Goal: Task Accomplishment & Management: Complete application form

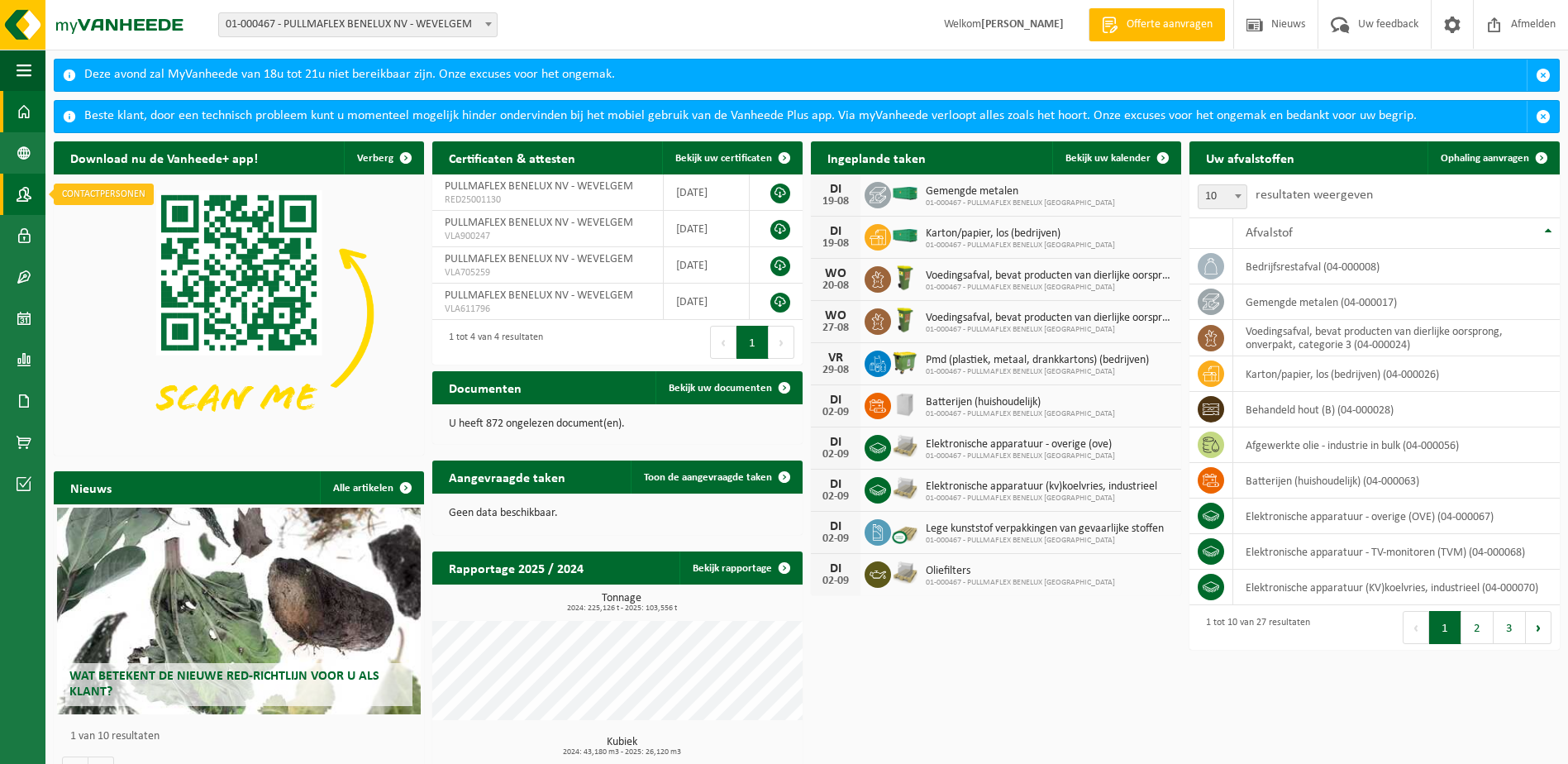
click at [20, 195] on span at bounding box center [23, 194] width 15 height 41
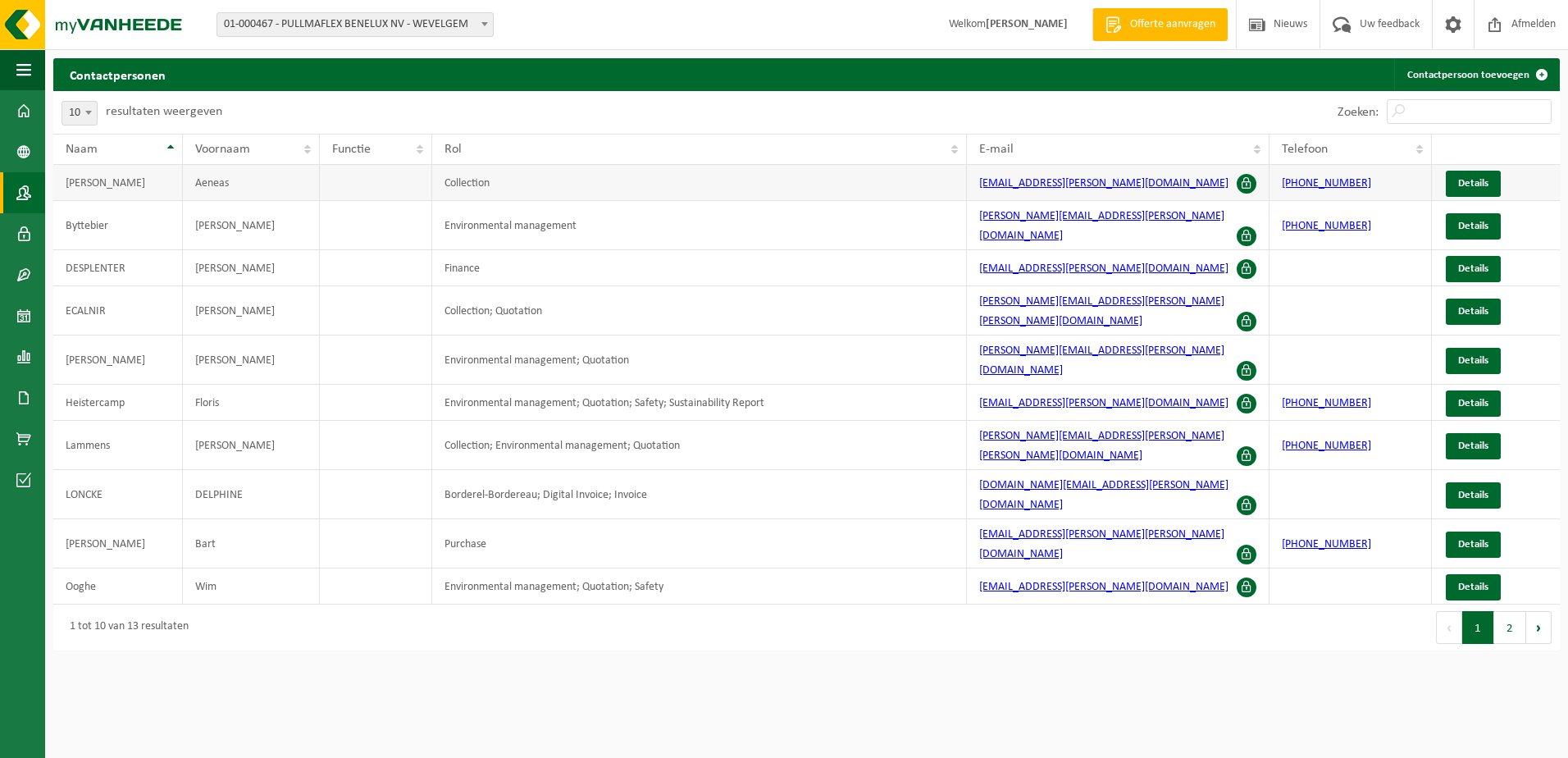
click at [200, 191] on td "Aeneas" at bounding box center [251, 183] width 137 height 36
click at [1518, 611] on button "2" at bounding box center [1509, 627] width 32 height 32
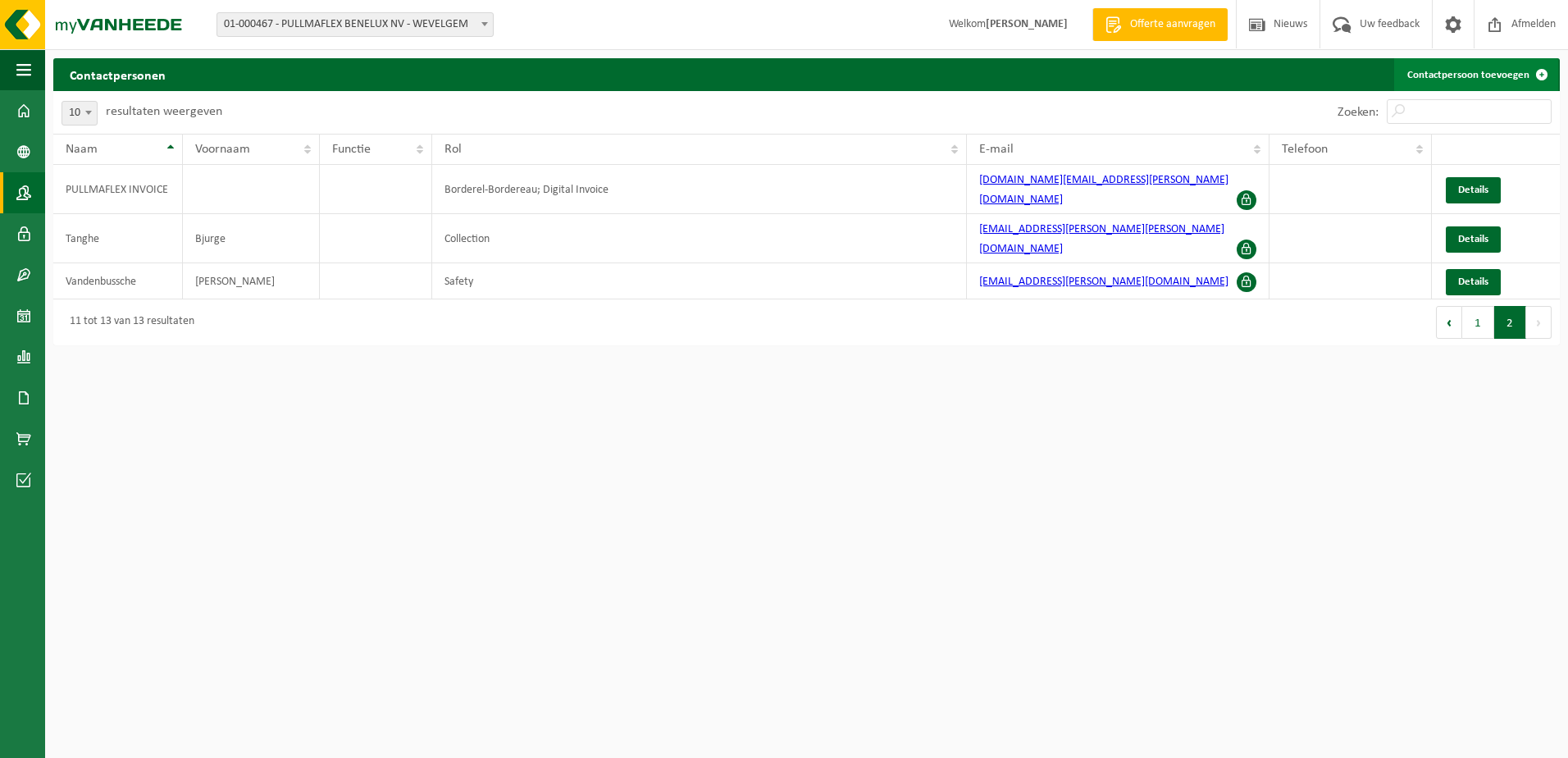
click at [1489, 76] on link "Contactpersoon toevoegen" at bounding box center [1476, 74] width 164 height 32
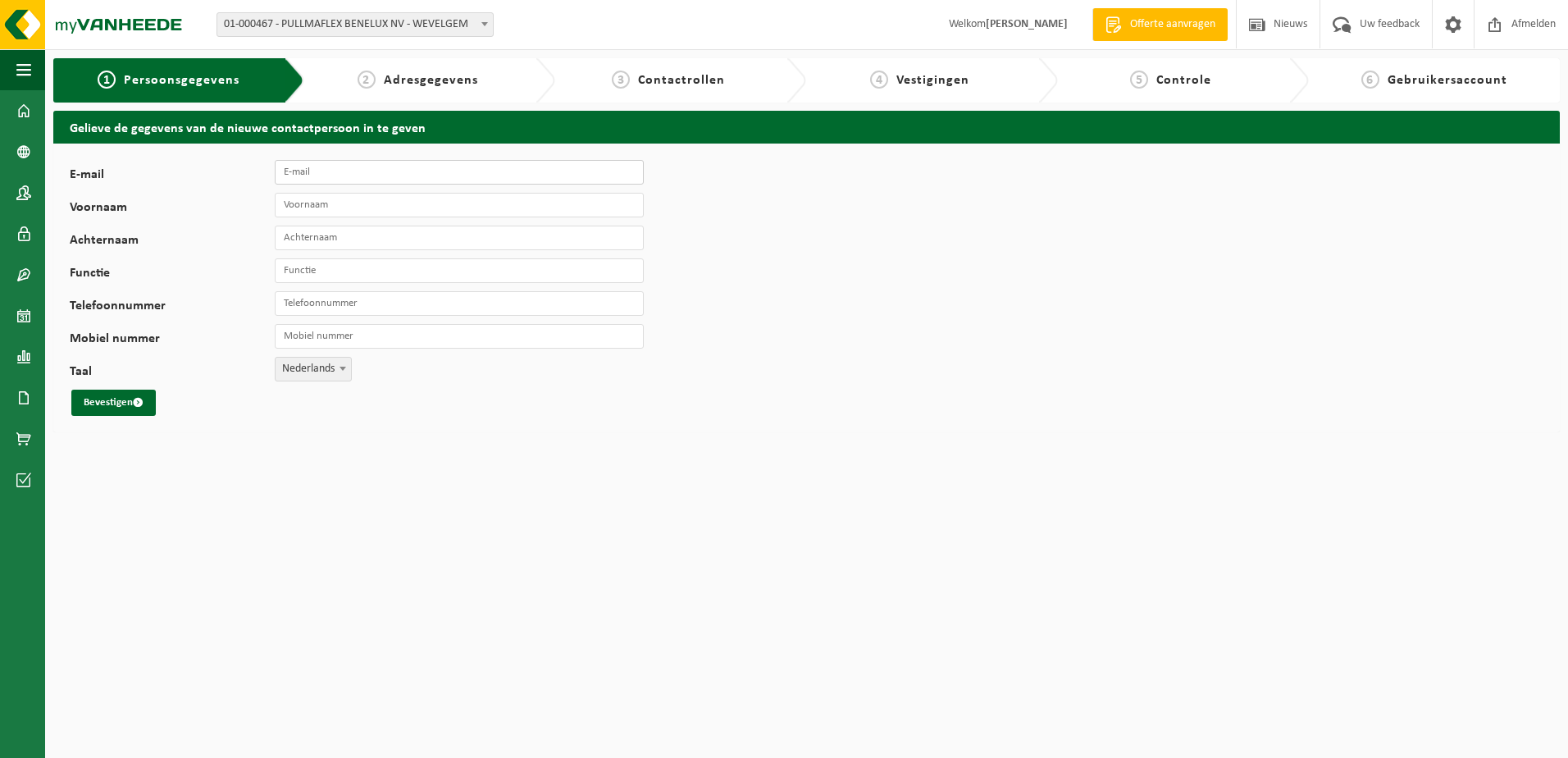
click at [324, 171] on input "E-mail" at bounding box center [459, 172] width 369 height 25
type input "[PERSON_NAME][EMAIL_ADDRESS][PERSON_NAME][DOMAIN_NAME]"
type input "L"
type input "[PERSON_NAME]"
type input "Kyti"
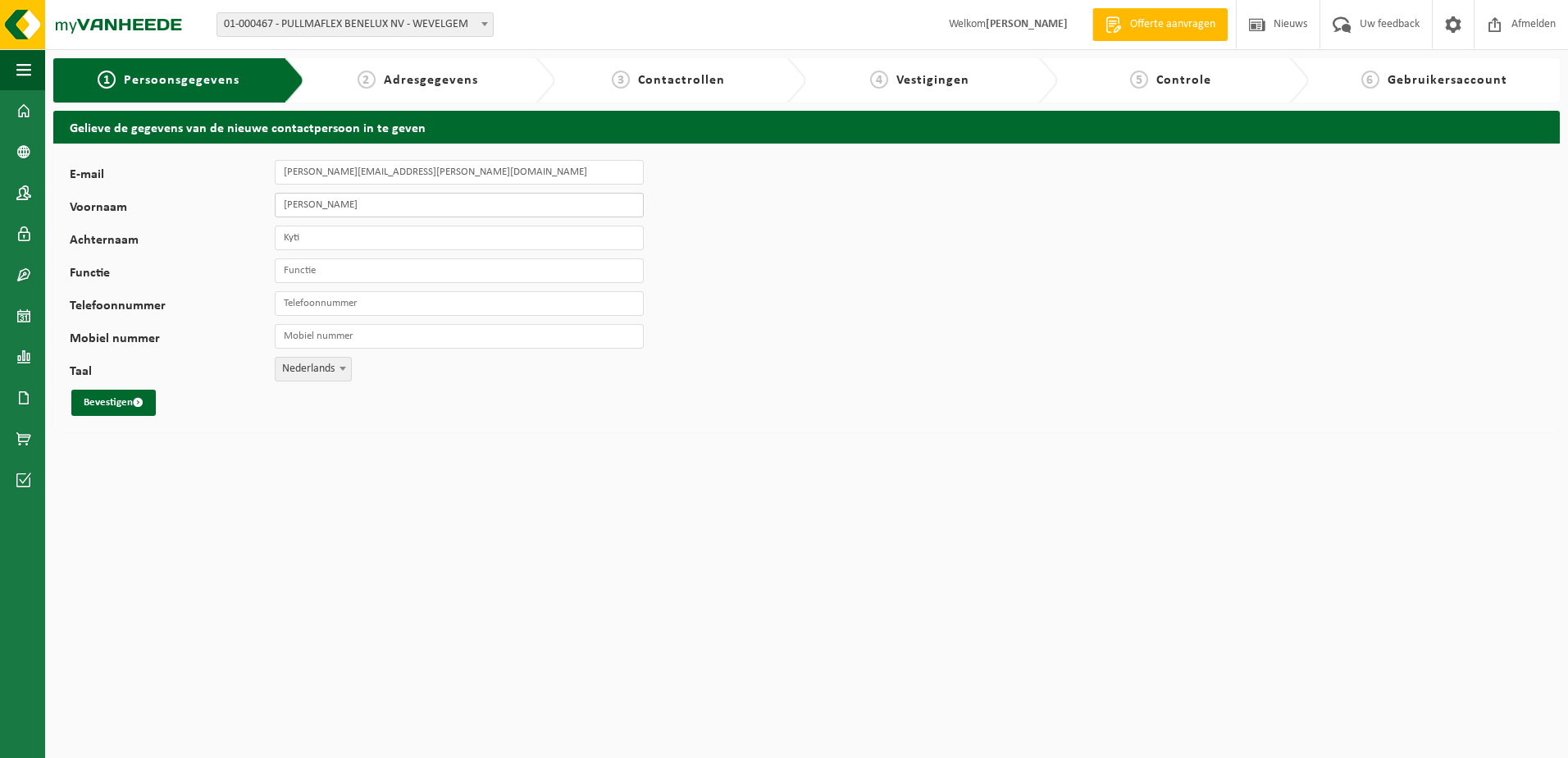
type input "Maria"
type input "Luta"
type input "Operations Buyer"
click at [451, 308] on input "Telefoonnummer" at bounding box center [459, 303] width 369 height 25
type input "0"
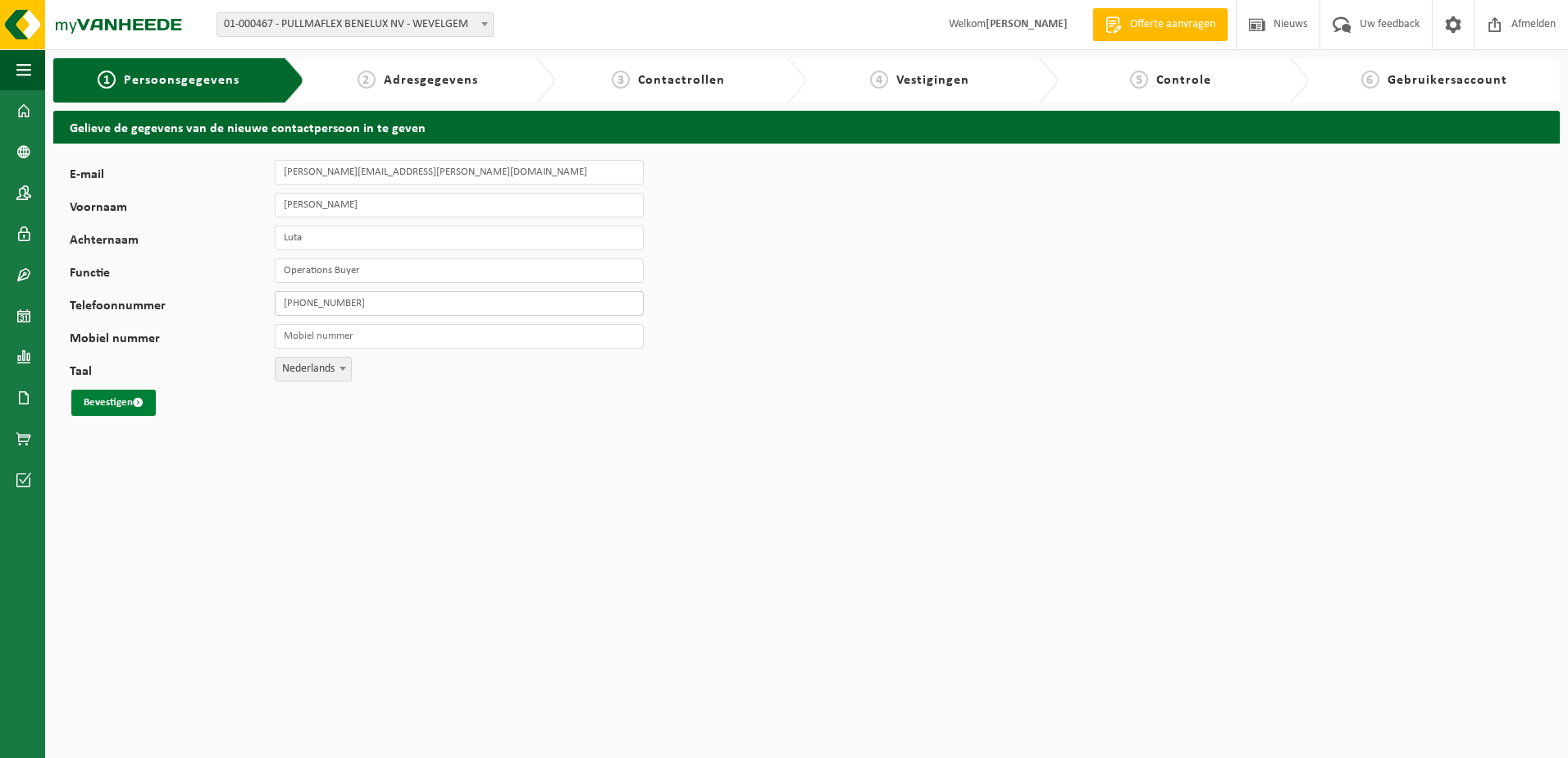
type input "[PHONE_NUMBER]"
click at [76, 399] on button "Bevestigen" at bounding box center [114, 402] width 85 height 26
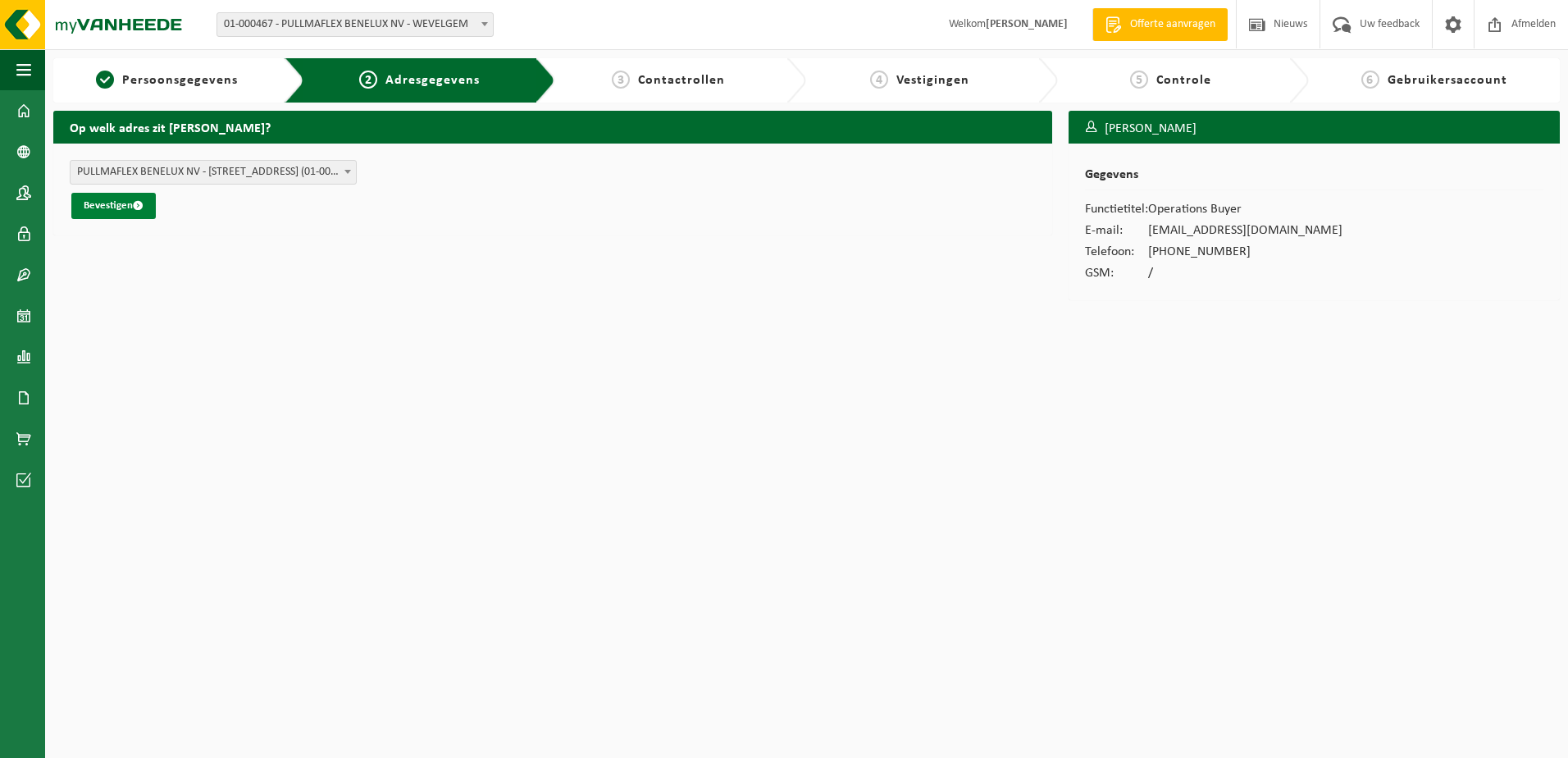
click at [117, 199] on button "Bevestigen" at bounding box center [114, 206] width 85 height 26
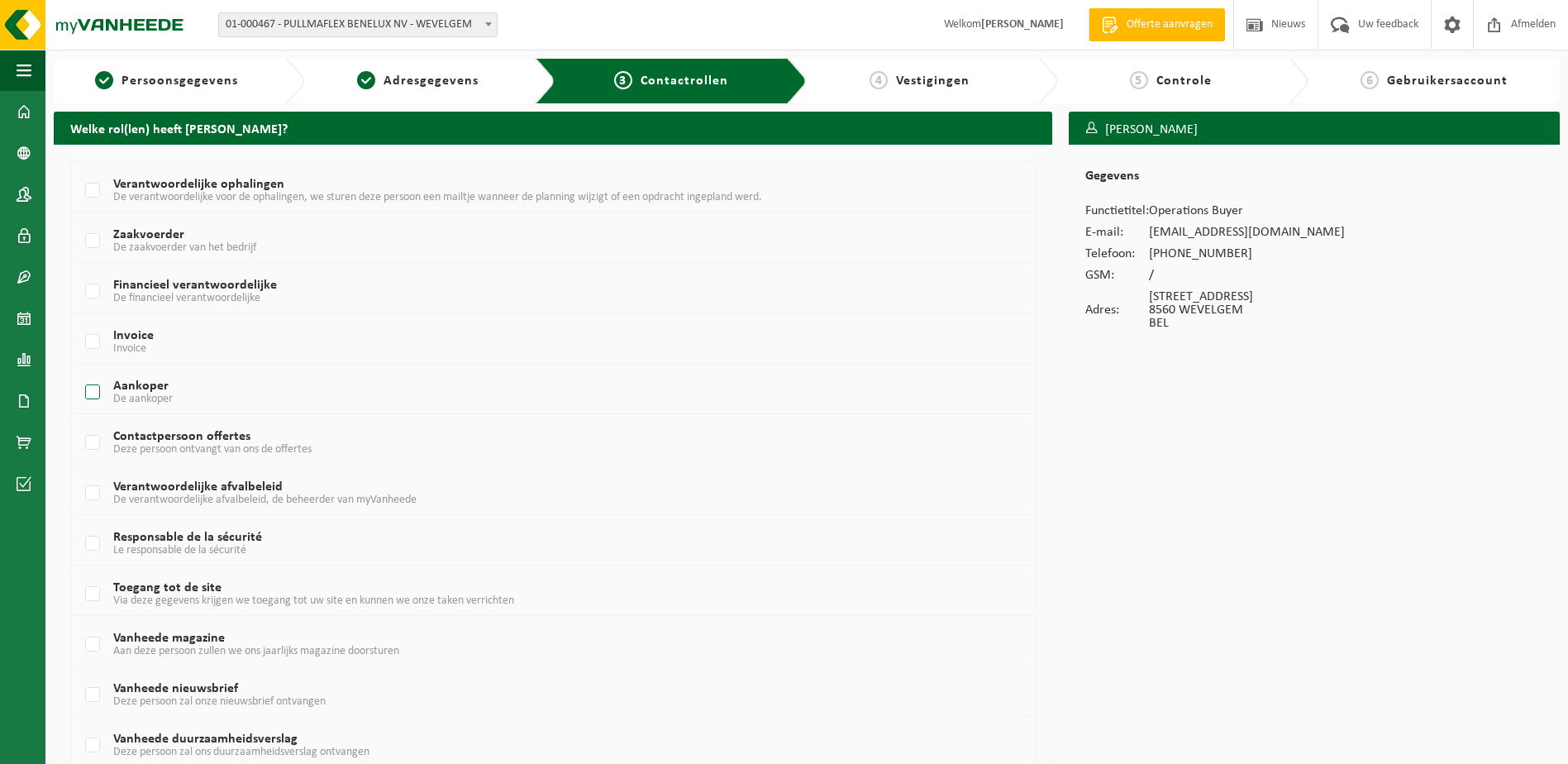
click at [143, 385] on label "Aankoper De aankoper" at bounding box center [511, 392] width 859 height 25
click at [79, 372] on input "Aankoper De aankoper" at bounding box center [78, 371] width 1 height 1
checkbox input "true"
click at [97, 441] on label "Contactpersoon offertes Deze persoon ontvangt van ons de offertes" at bounding box center [511, 443] width 859 height 25
click at [79, 422] on input "Contactpersoon offertes Deze persoon ontvangt van ons de offertes" at bounding box center [78, 422] width 1 height 1
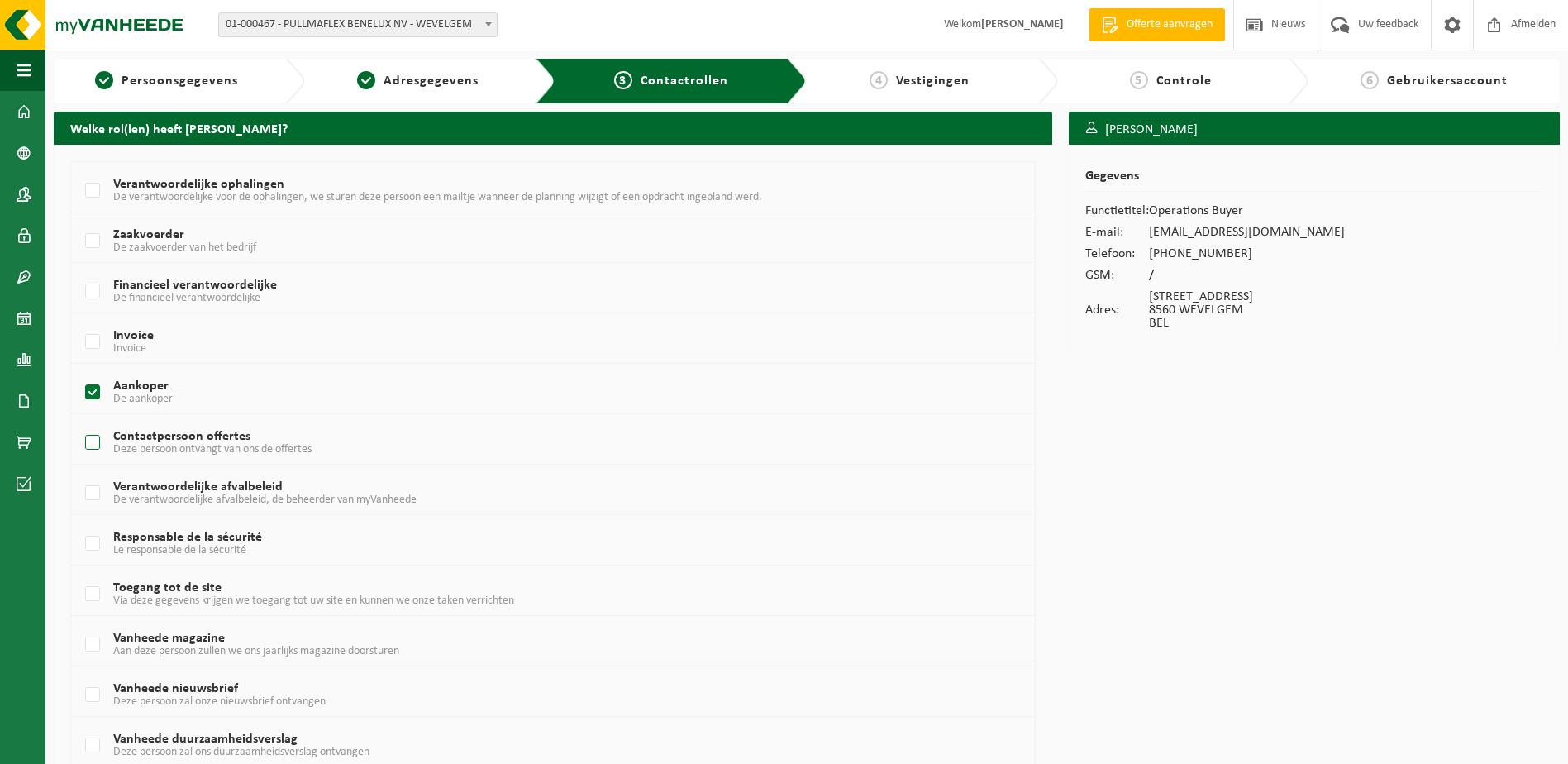
checkbox input "true"
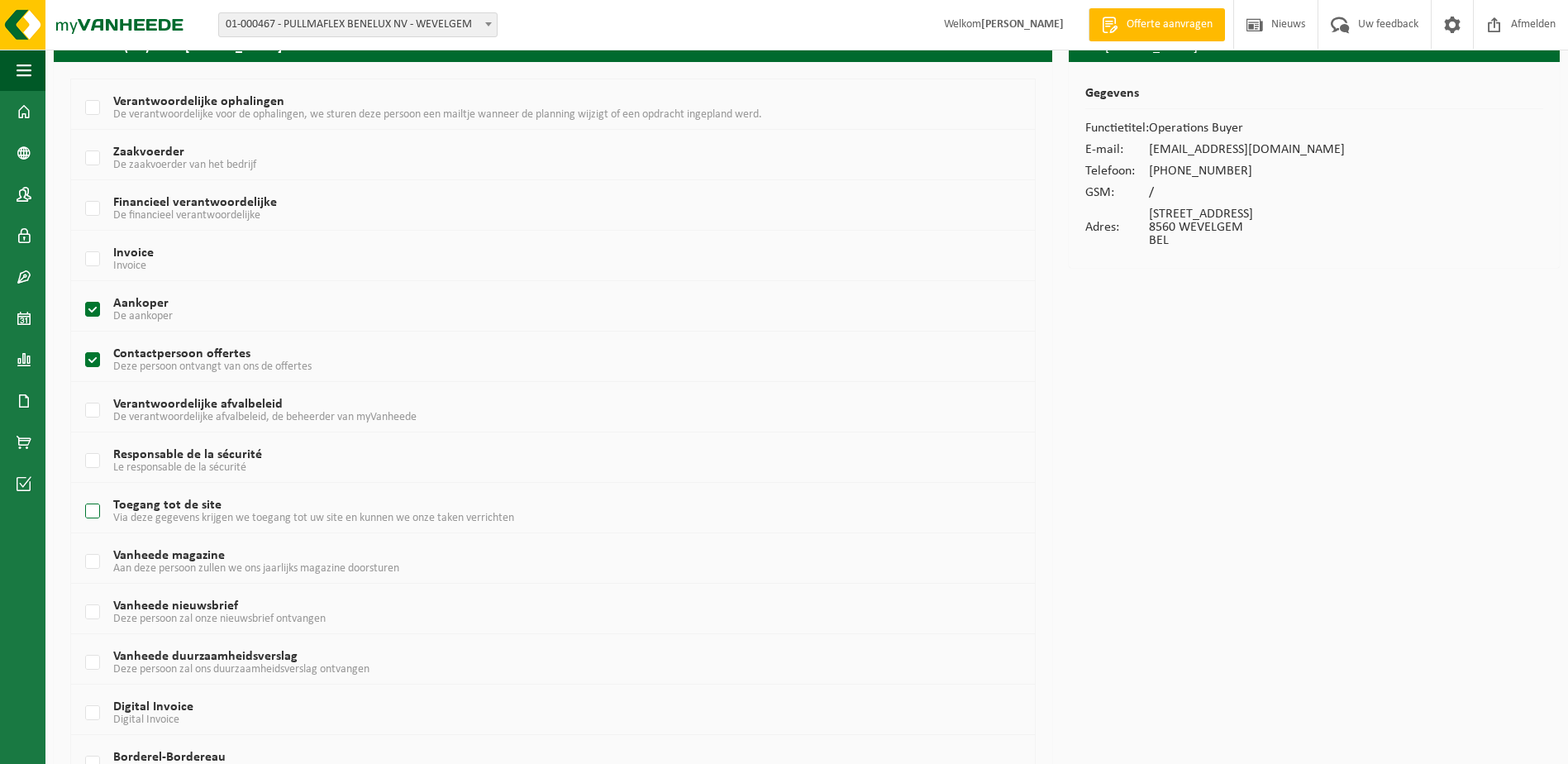
scroll to position [165, 0]
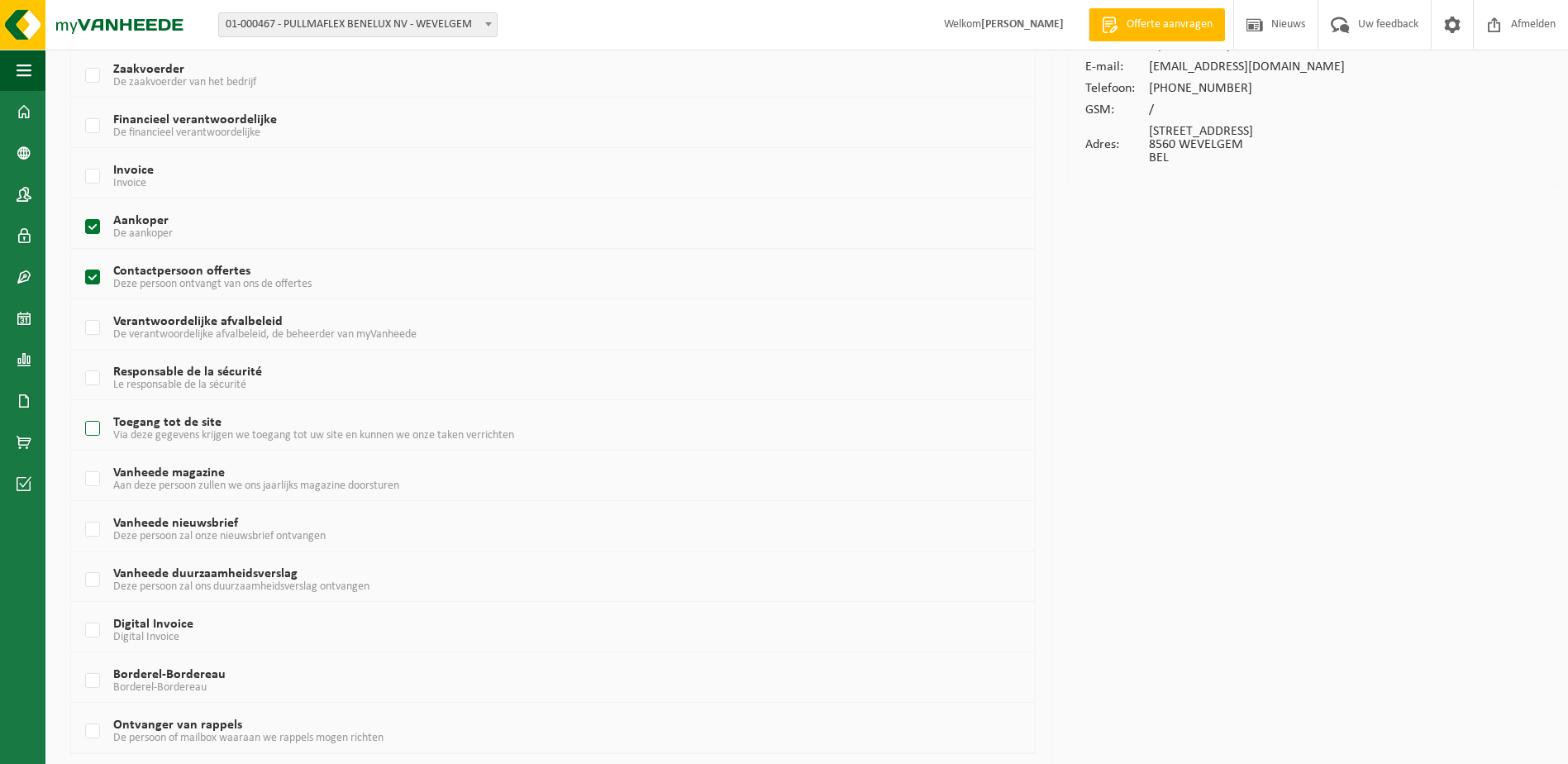
click at [313, 436] on span "Via deze gegevens krijgen we toegang tot uw site en kunnen we onze taken verric…" at bounding box center [314, 435] width 401 height 12
click at [79, 409] on input "Toegang tot de site Via deze gegevens krijgen we toegang tot uw site en kunnen …" at bounding box center [78, 408] width 1 height 1
checkbox input "true"
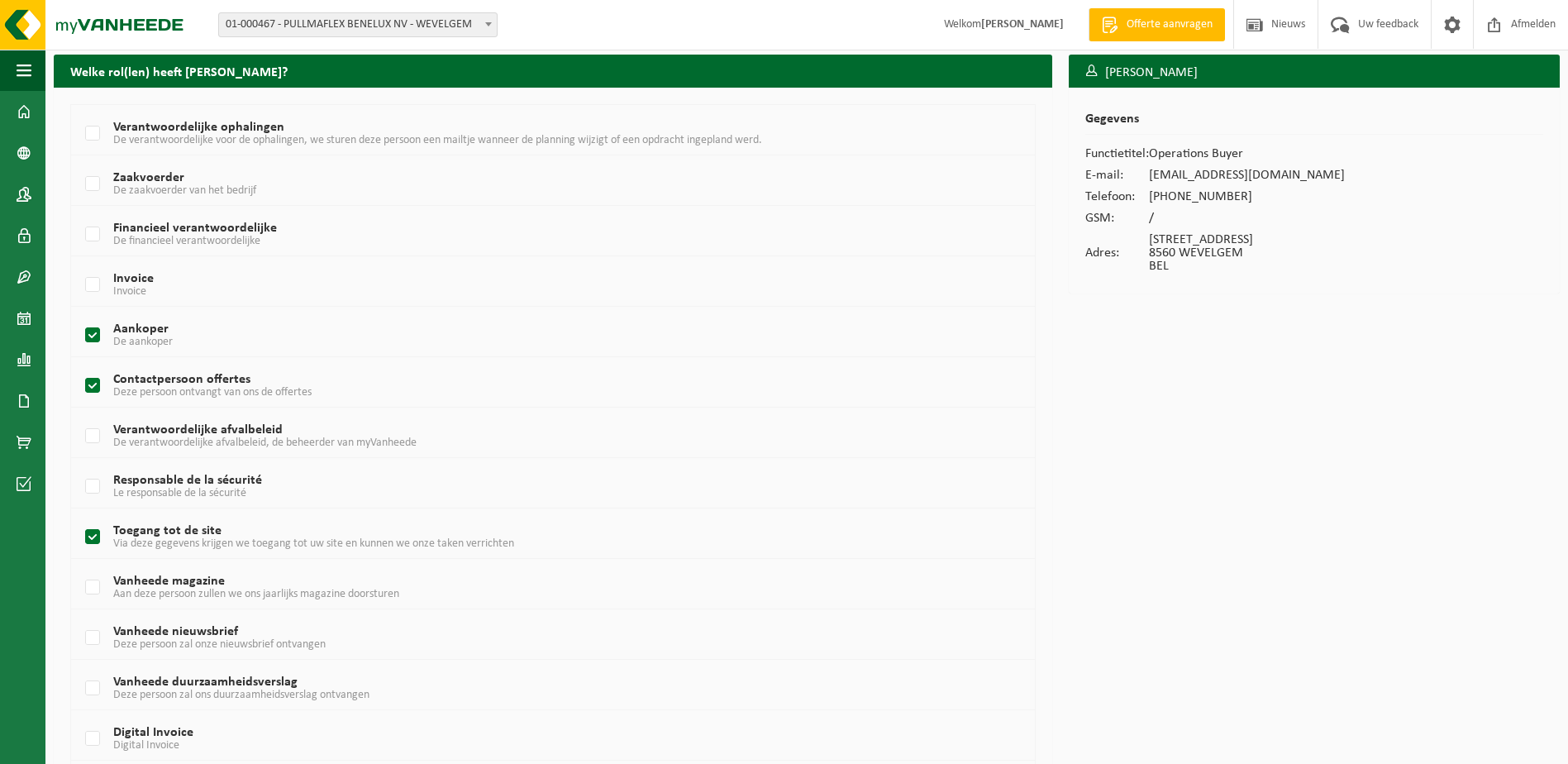
scroll to position [222, 0]
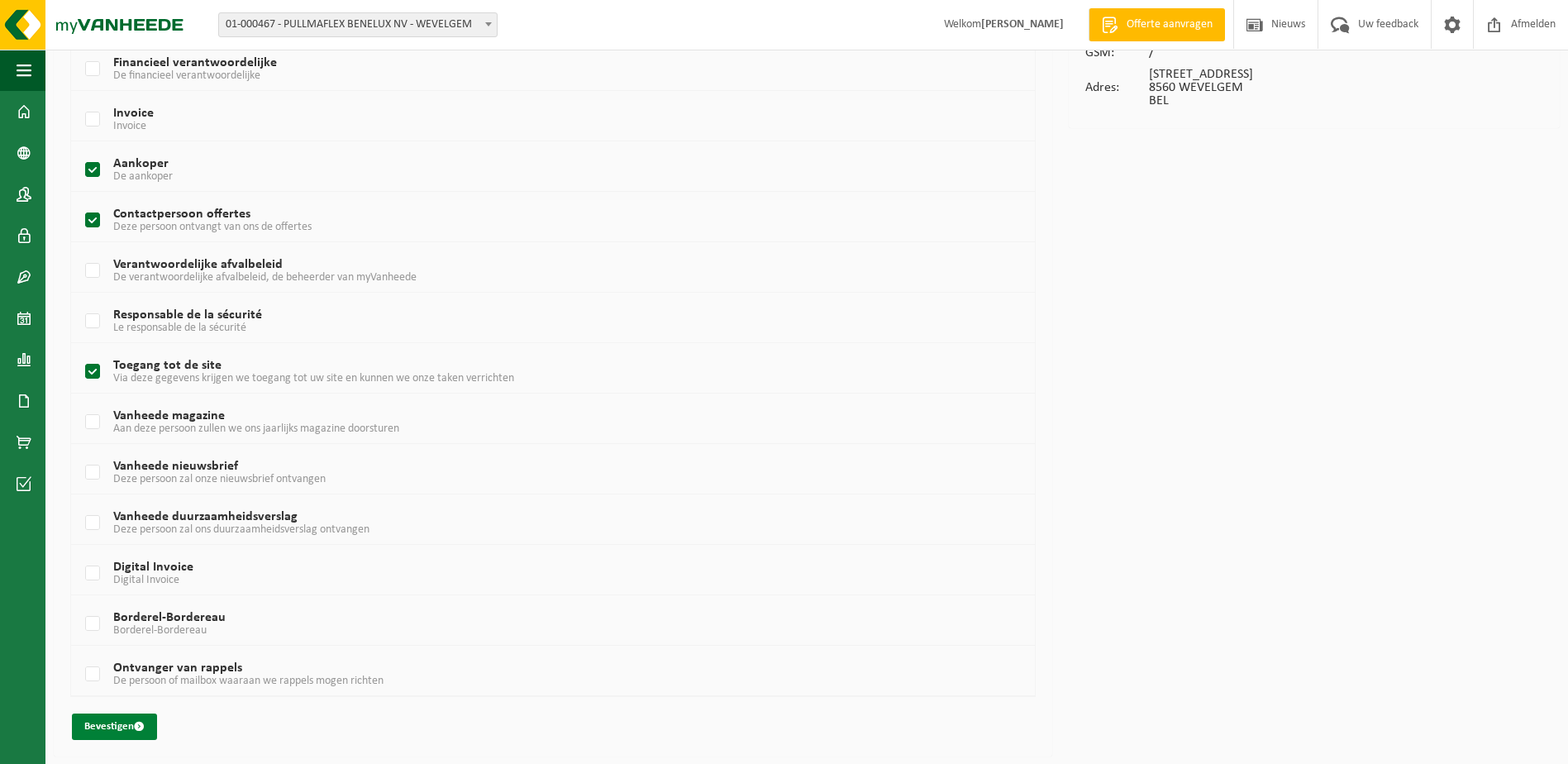
click at [129, 728] on button "Bevestigen" at bounding box center [114, 726] width 85 height 27
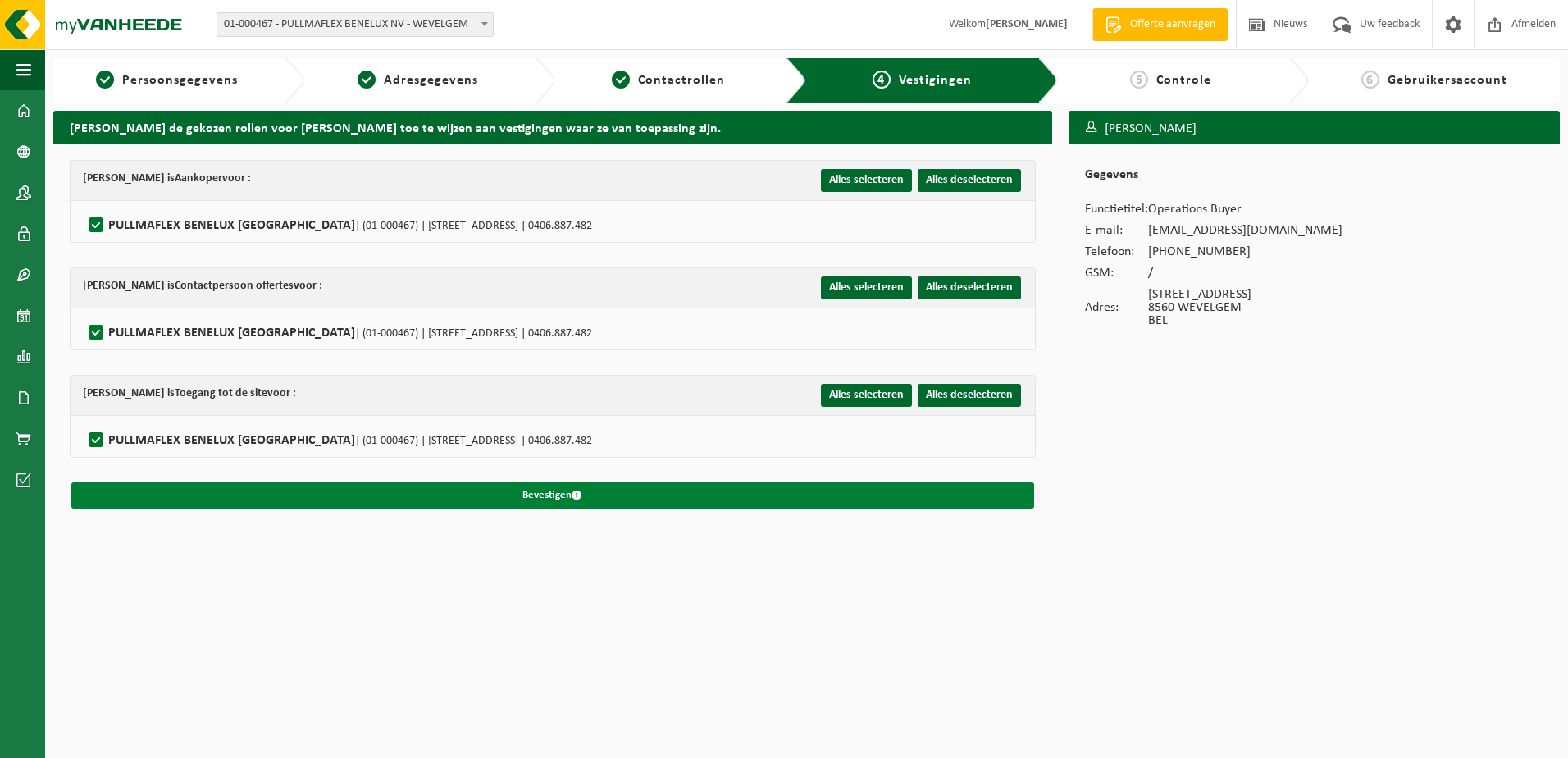
click at [460, 495] on button "Bevestigen" at bounding box center [553, 495] width 963 height 26
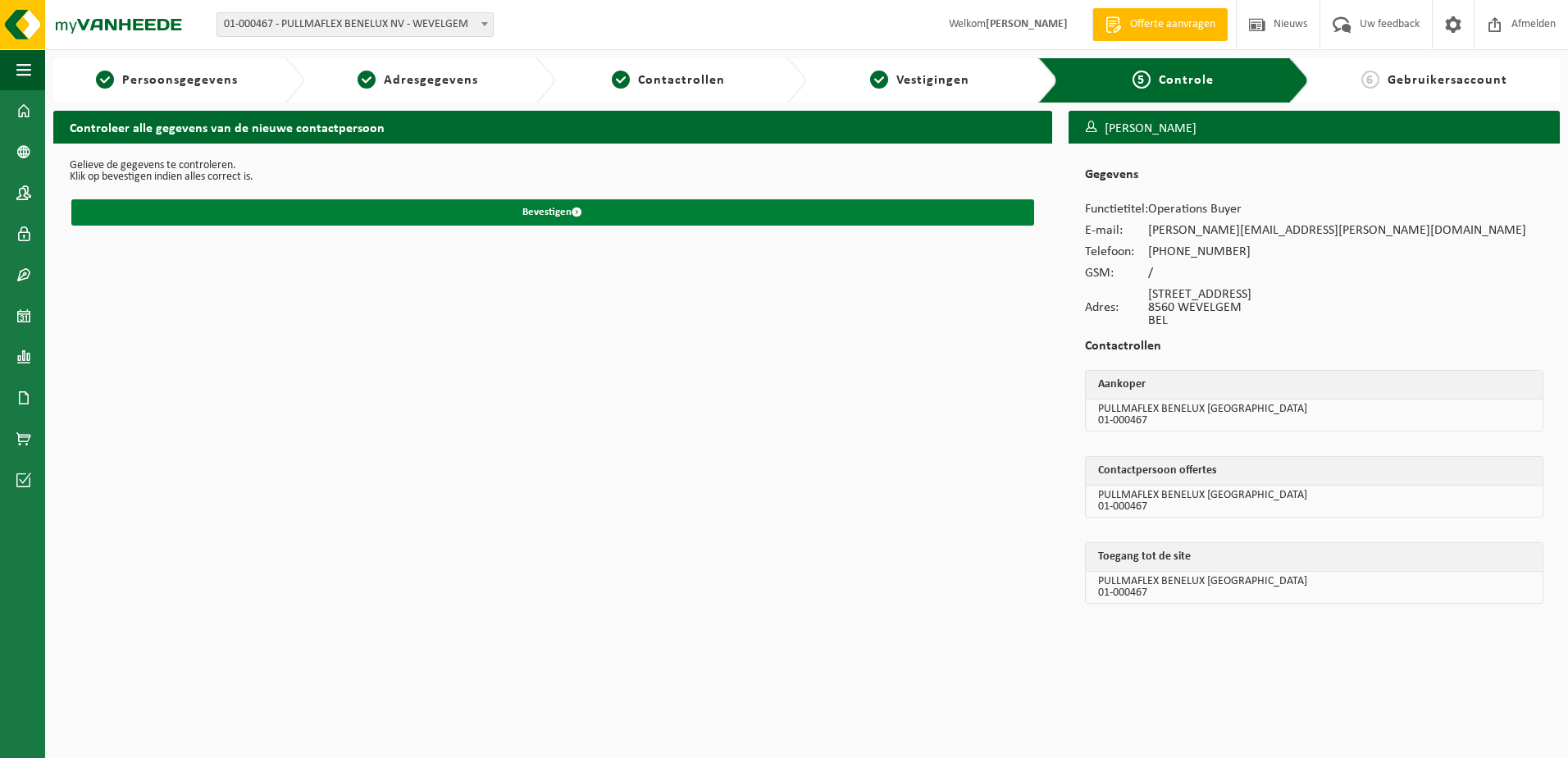
click at [545, 209] on button "Bevestigen" at bounding box center [553, 212] width 963 height 26
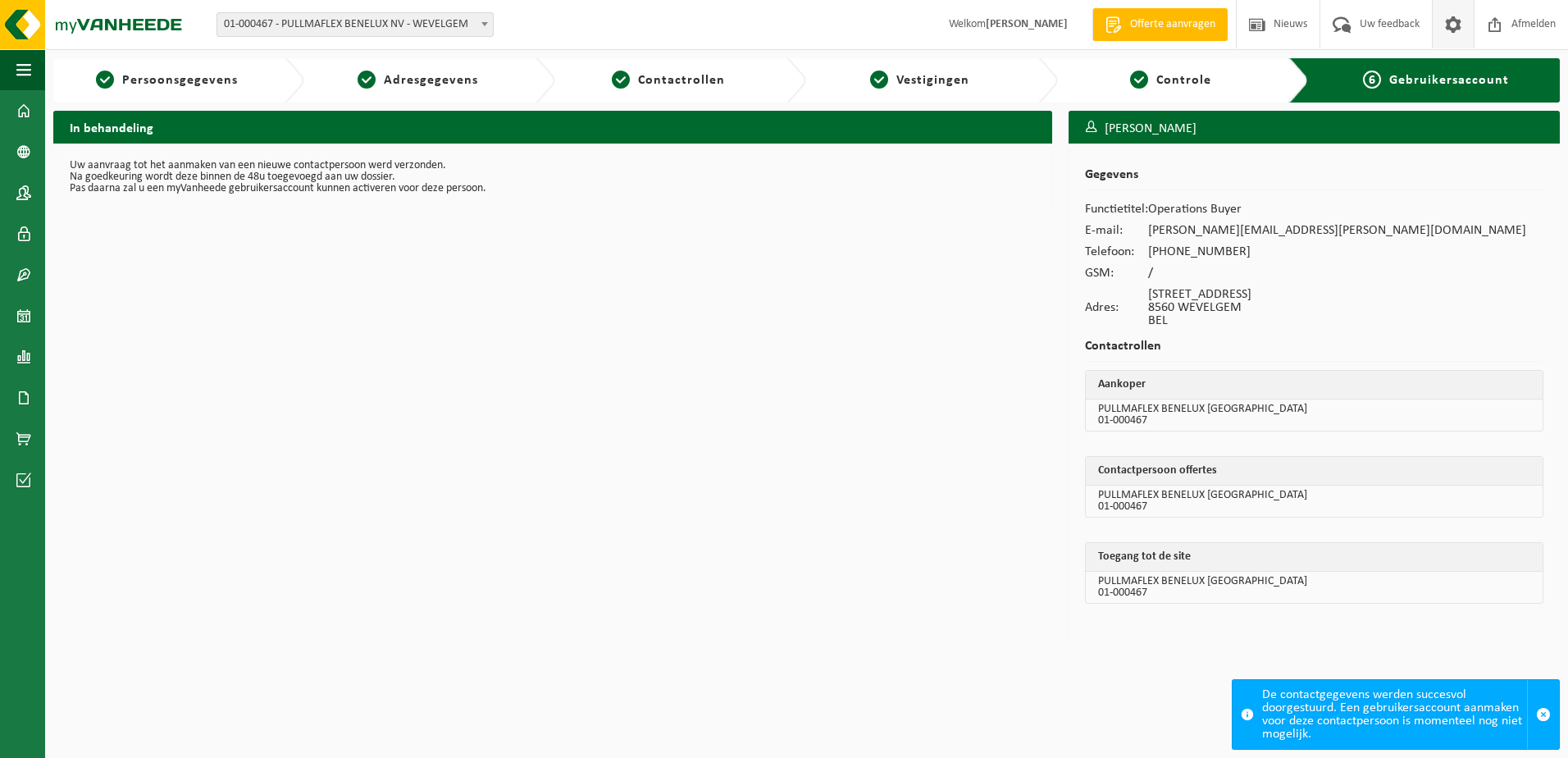
click at [1453, 26] on span at bounding box center [1453, 24] width 25 height 49
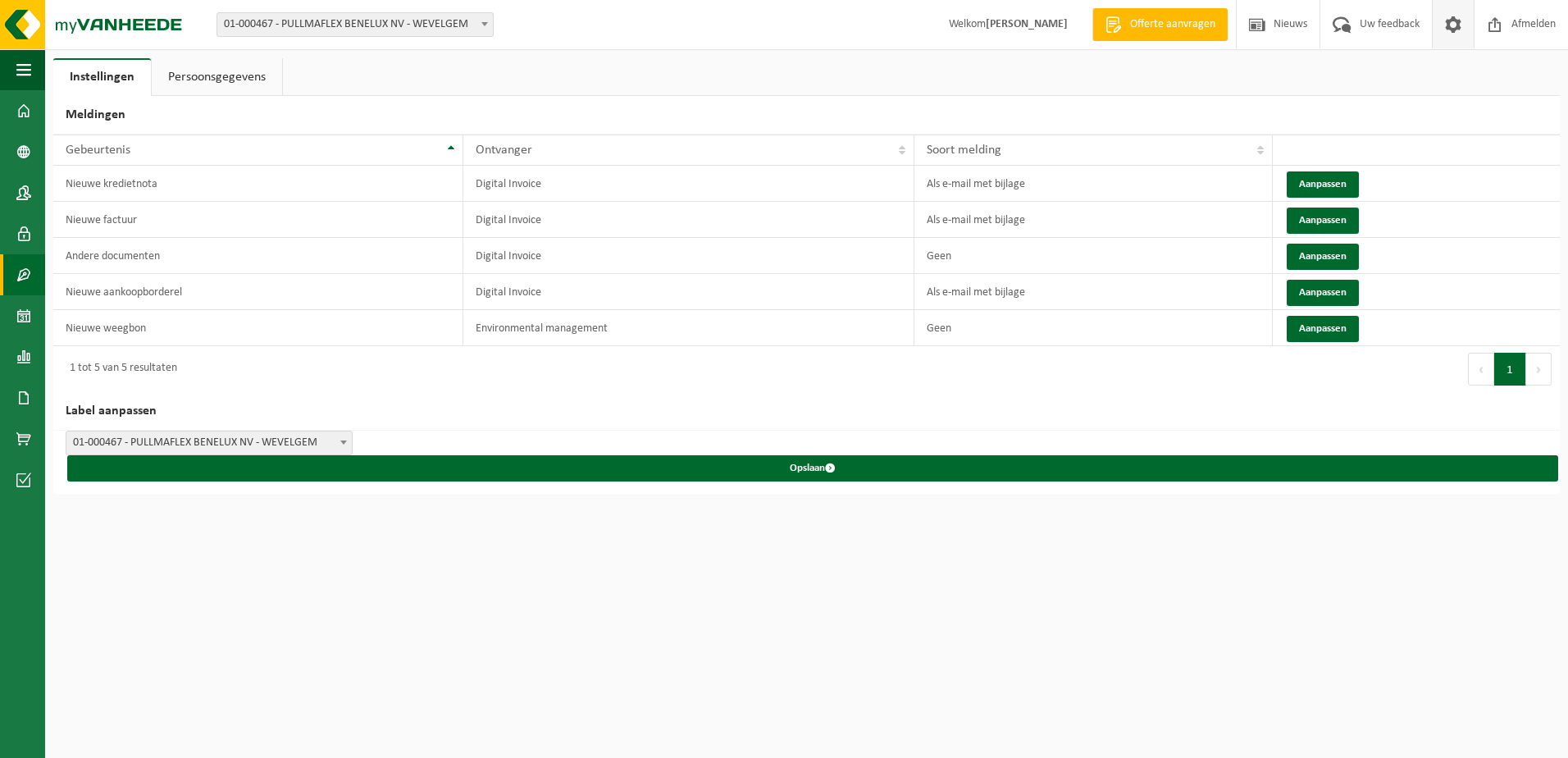
click at [33, 276] on link "Contracten" at bounding box center [22, 275] width 45 height 41
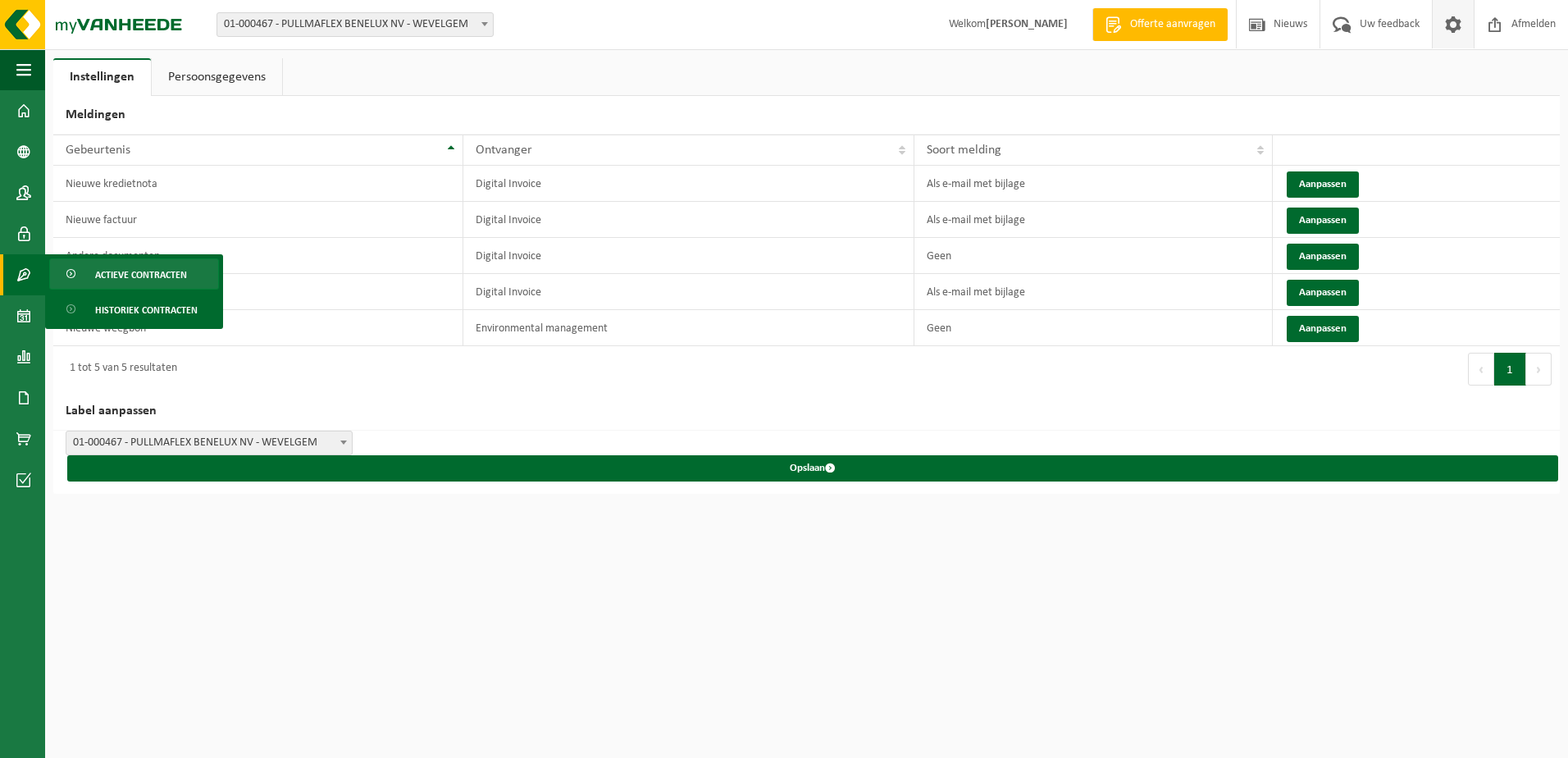
click at [157, 276] on span "Actieve contracten" at bounding box center [141, 275] width 92 height 32
